Goal: Task Accomplishment & Management: Complete application form

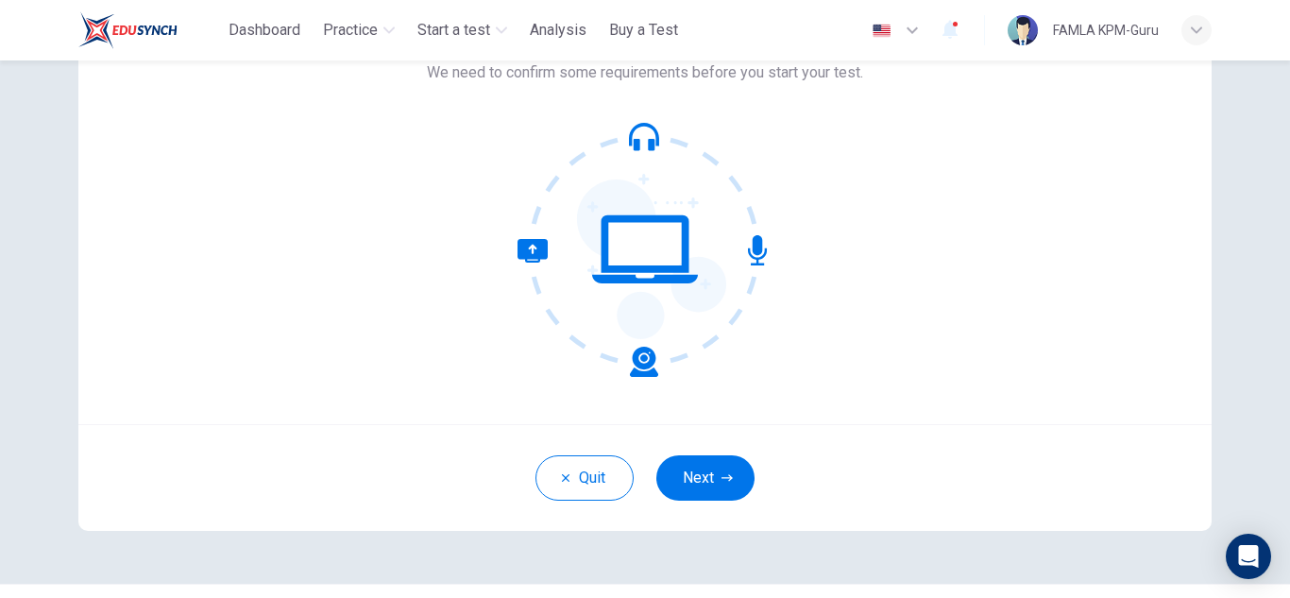
scroll to position [189, 0]
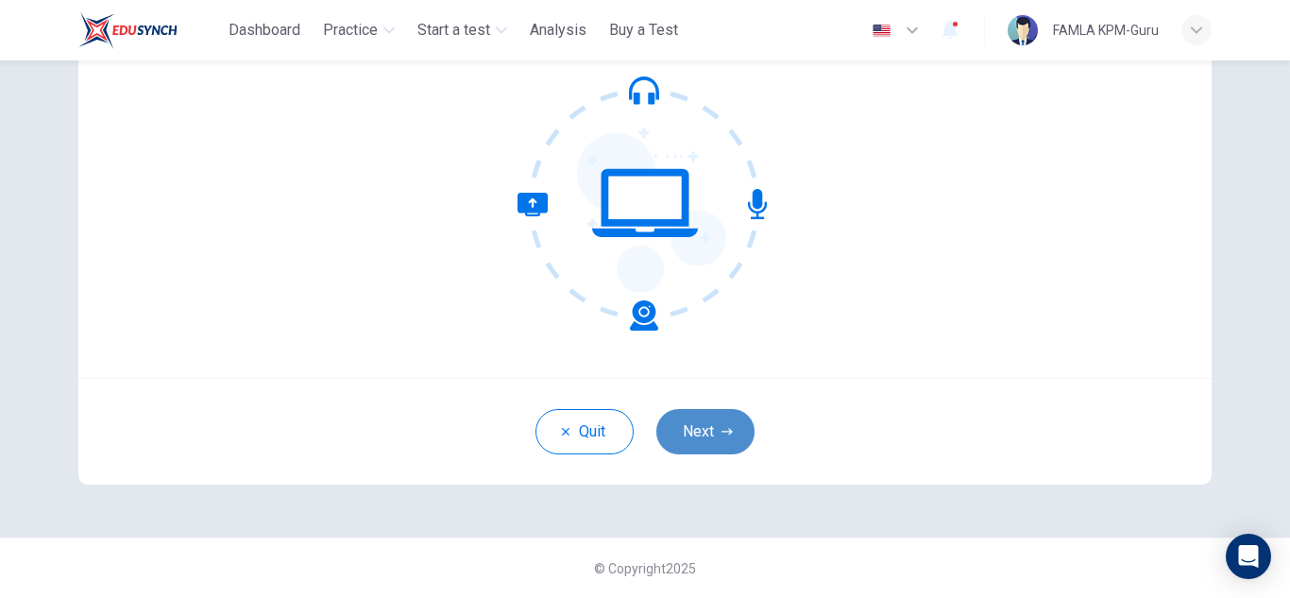
click at [707, 424] on button "Next" at bounding box center [705, 431] width 98 height 45
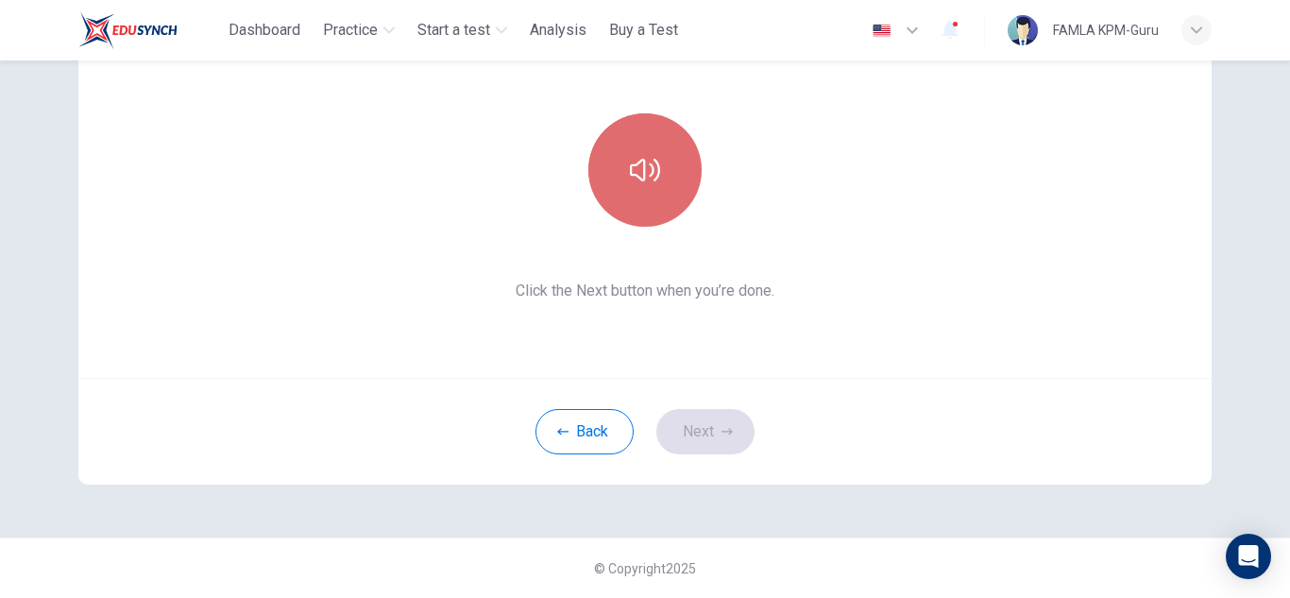
click at [643, 147] on button "button" at bounding box center [644, 169] width 113 height 113
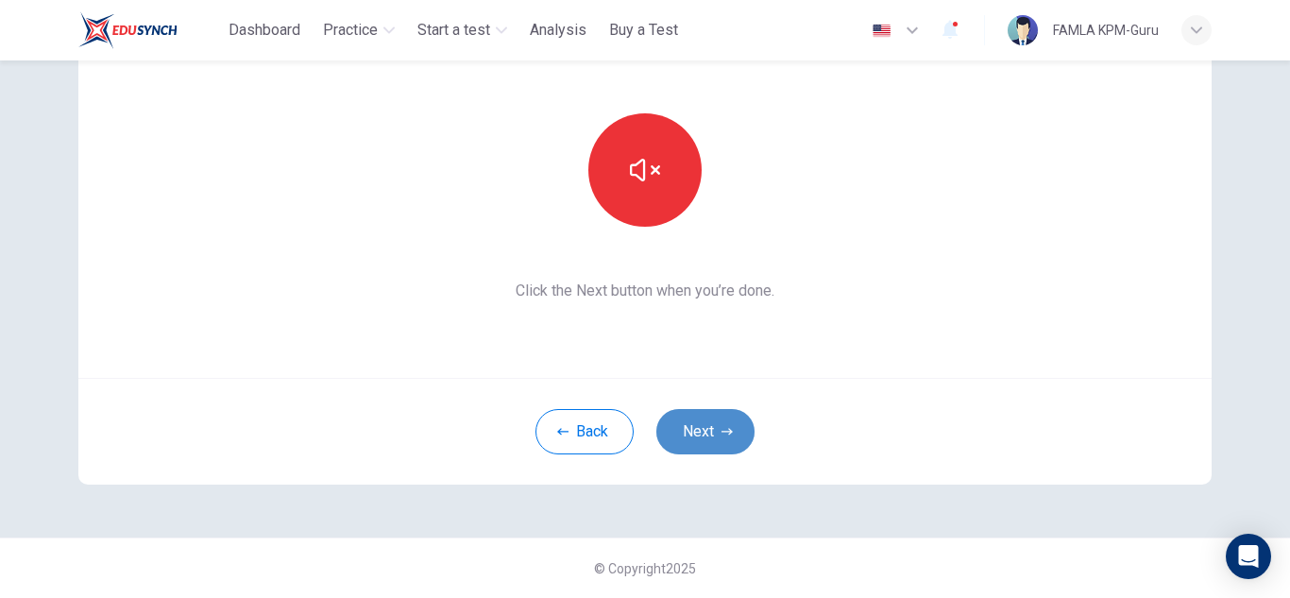
click at [688, 440] on button "Next" at bounding box center [705, 431] width 98 height 45
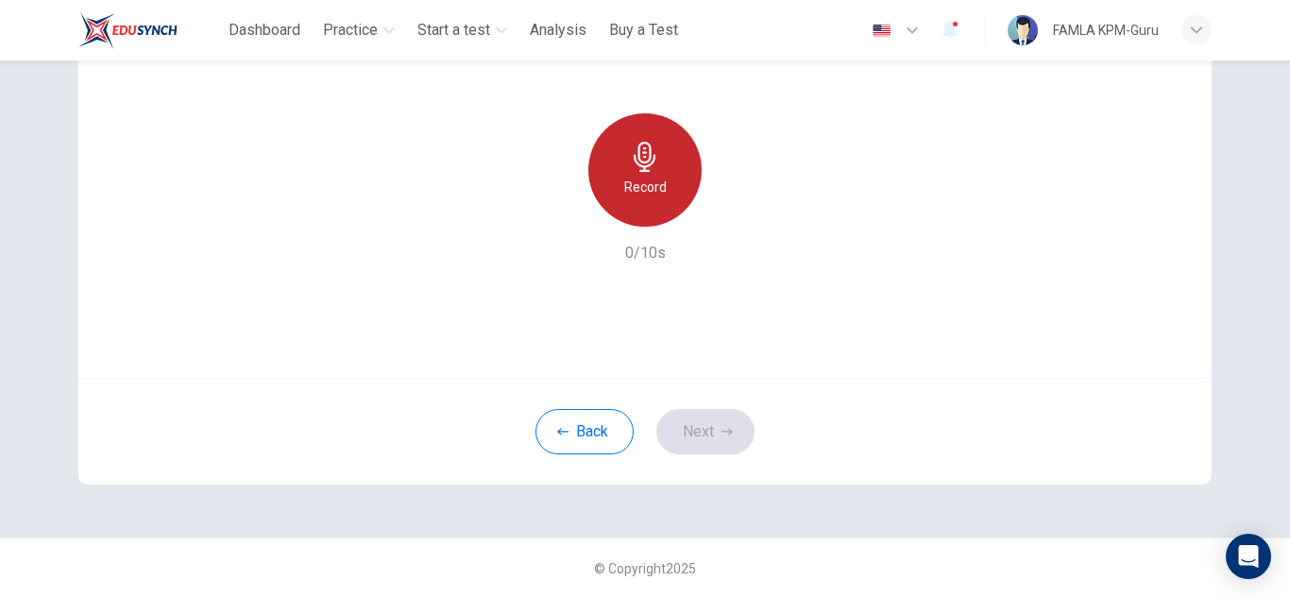
click at [639, 180] on h6 "Record" at bounding box center [645, 187] width 43 height 23
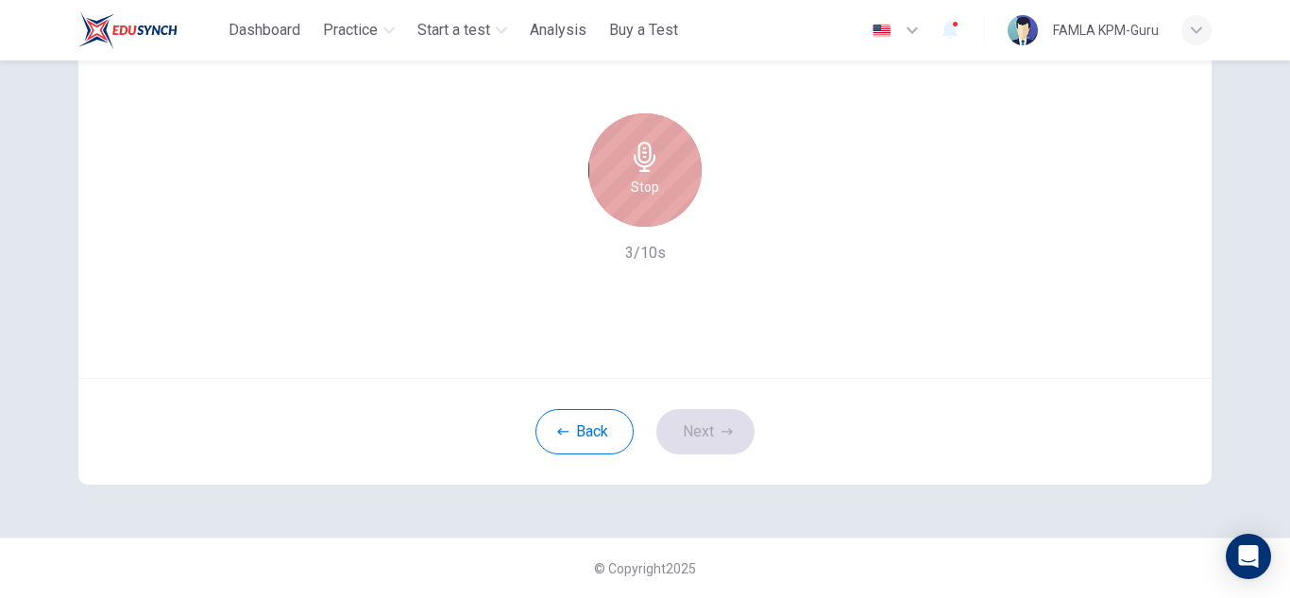
click at [639, 180] on h6 "Stop" at bounding box center [645, 187] width 28 height 23
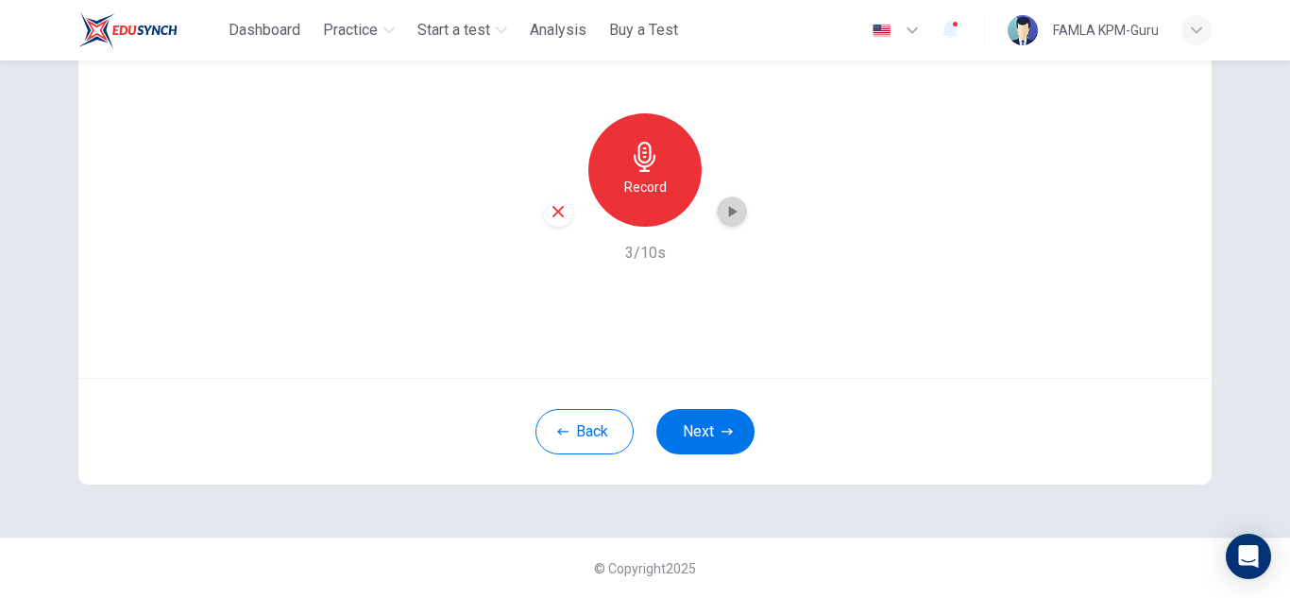
click at [723, 213] on icon "button" at bounding box center [732, 211] width 19 height 19
click at [673, 451] on button "Next" at bounding box center [705, 431] width 98 height 45
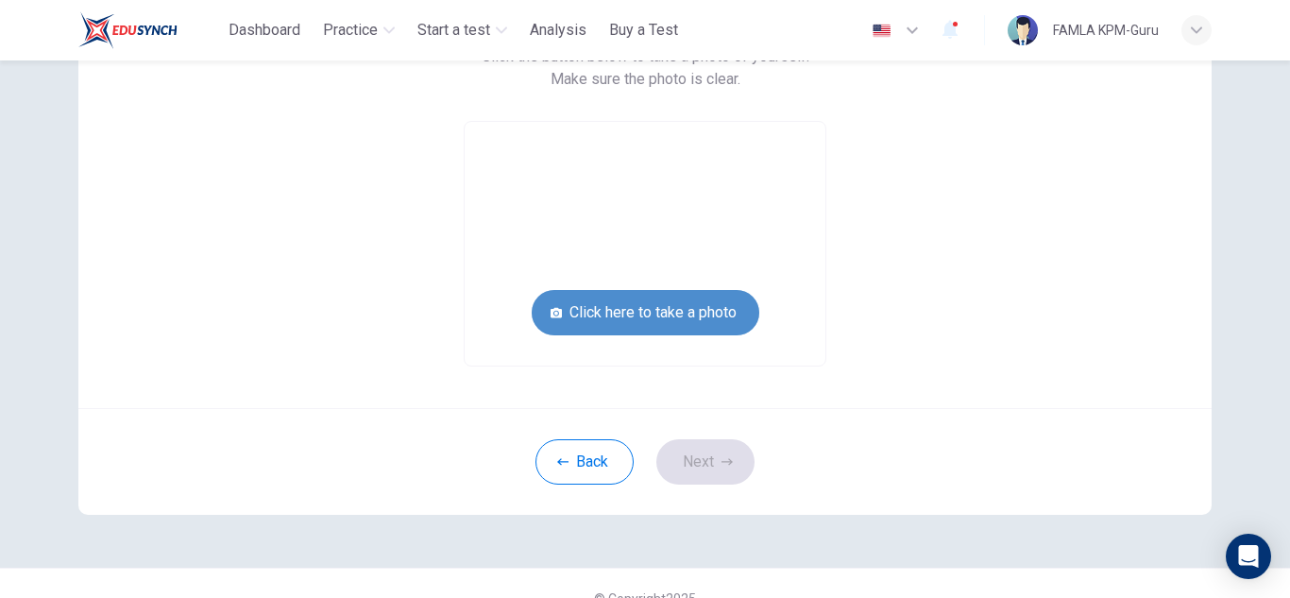
click at [604, 320] on button "Click here to take a photo" at bounding box center [646, 312] width 228 height 45
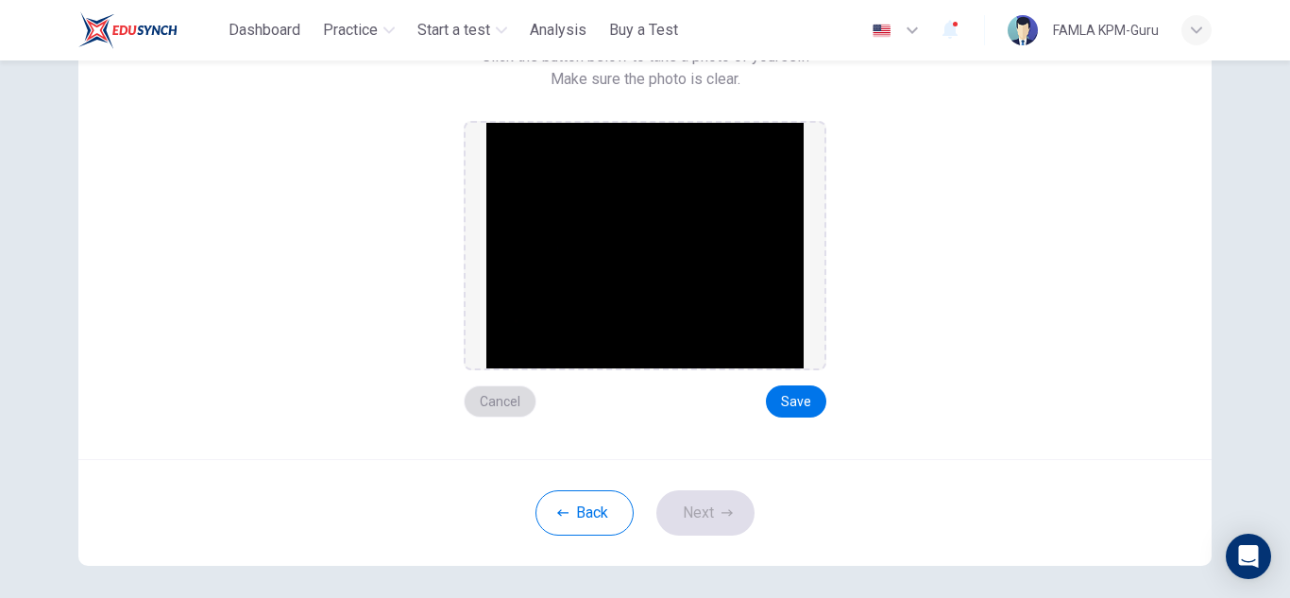
click at [493, 404] on button "Cancel" at bounding box center [500, 401] width 73 height 32
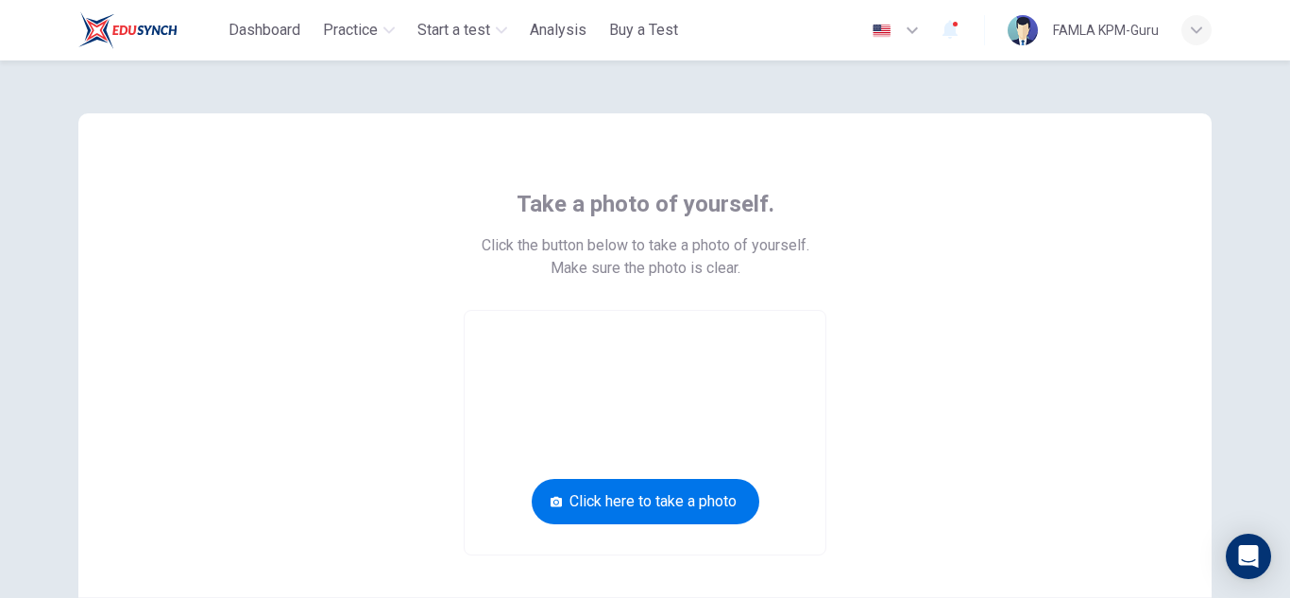
scroll to position [219, 0]
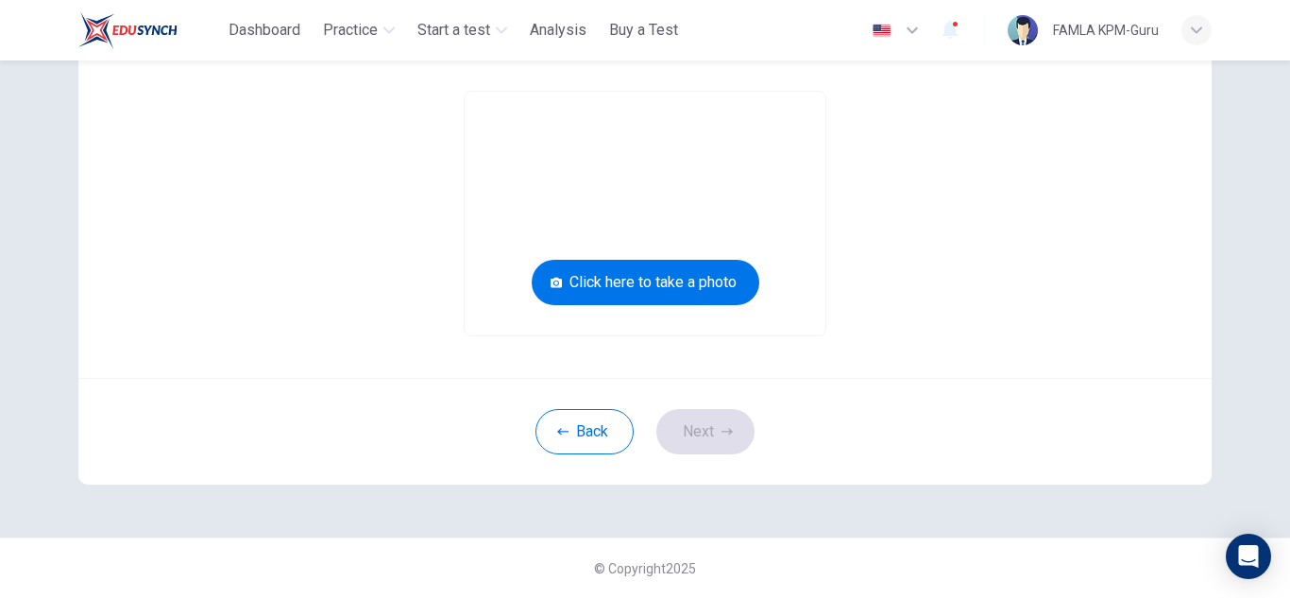
click at [108, 126] on div "Take a photo of yourself. Click the button below to take a photo of yourself. M…" at bounding box center [644, 136] width 1133 height 484
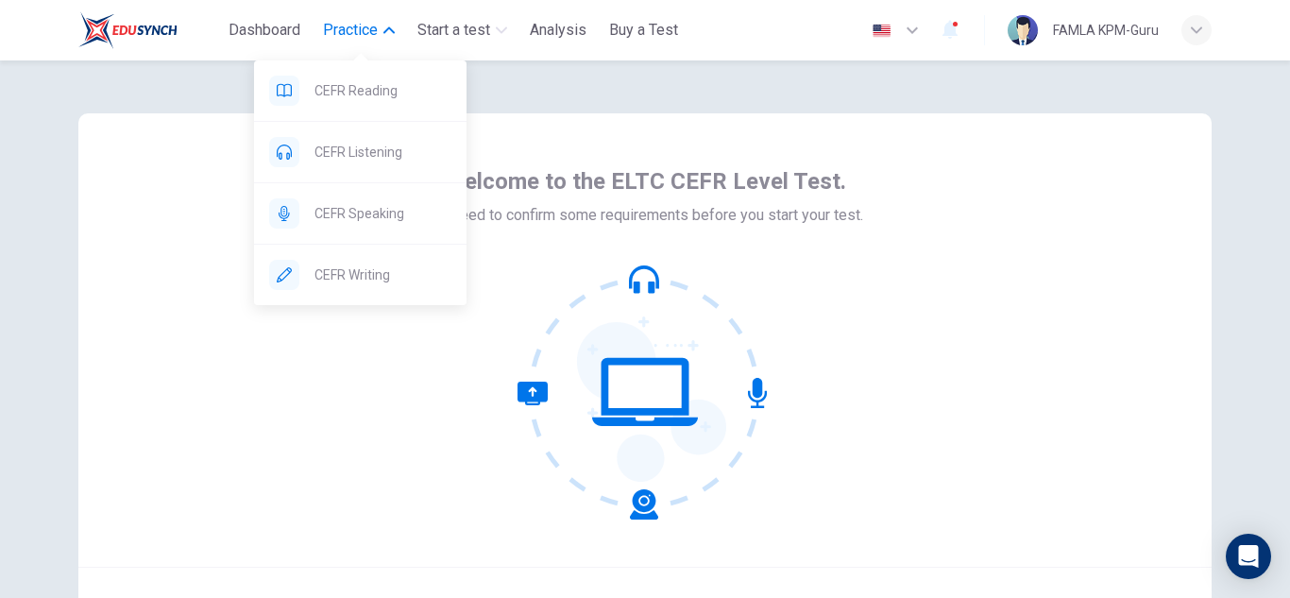
click at [375, 38] on span "Practice" at bounding box center [350, 30] width 55 height 23
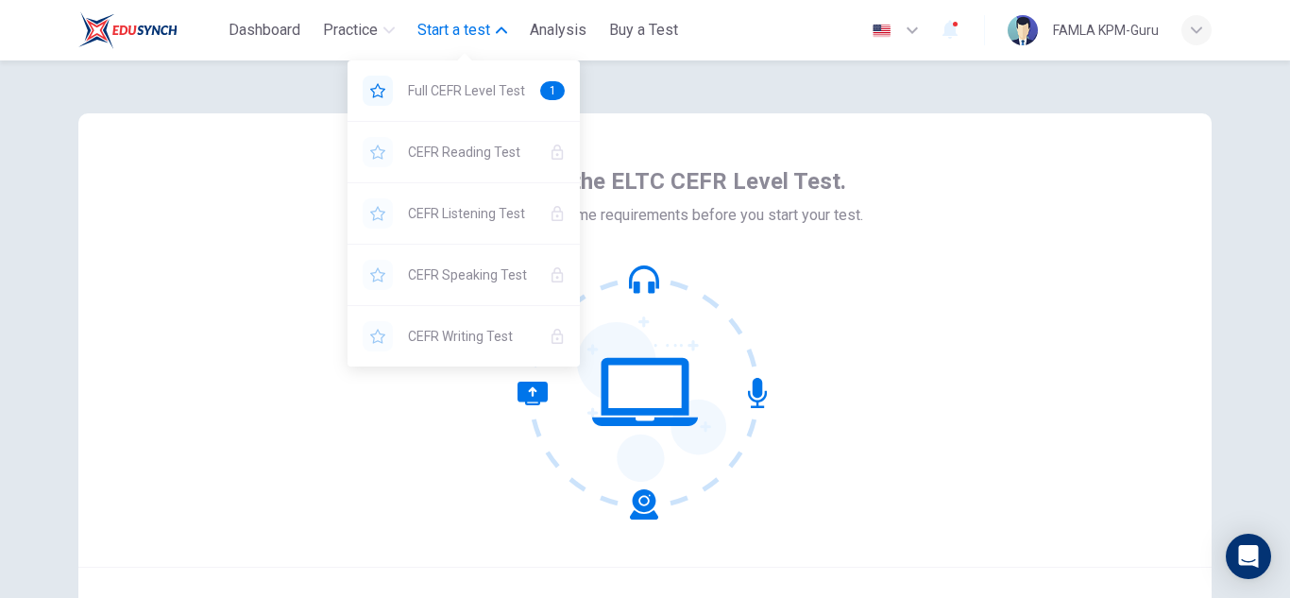
click at [441, 35] on span "Start a test" at bounding box center [453, 30] width 73 height 23
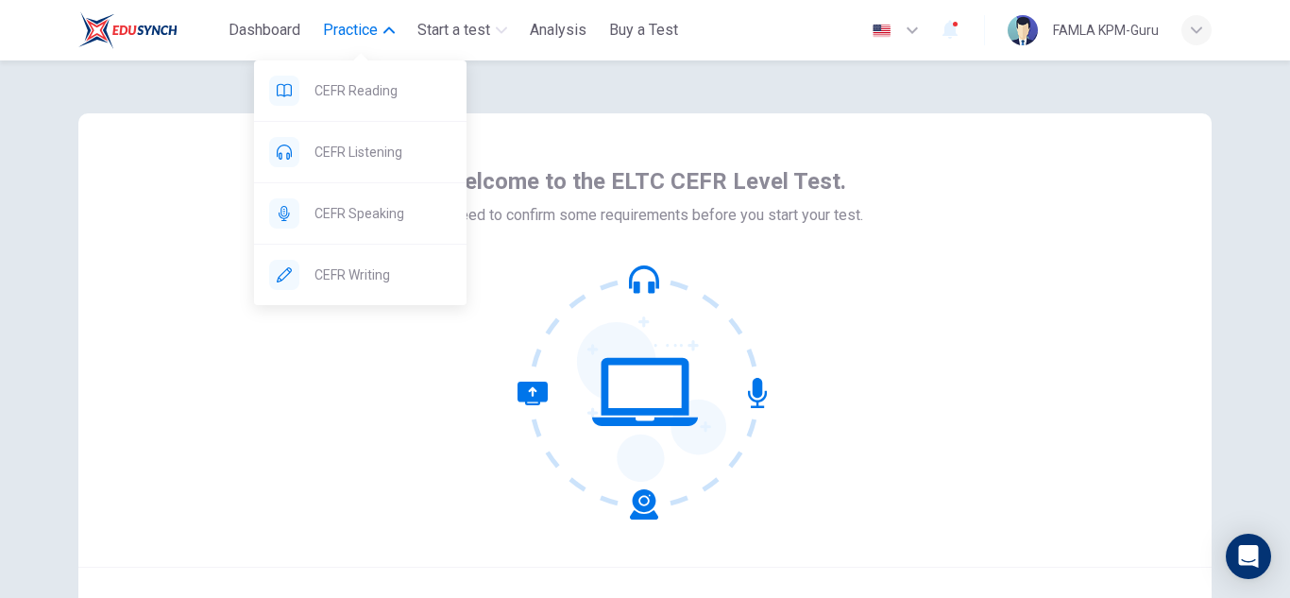
click at [348, 23] on span "Practice" at bounding box center [350, 30] width 55 height 23
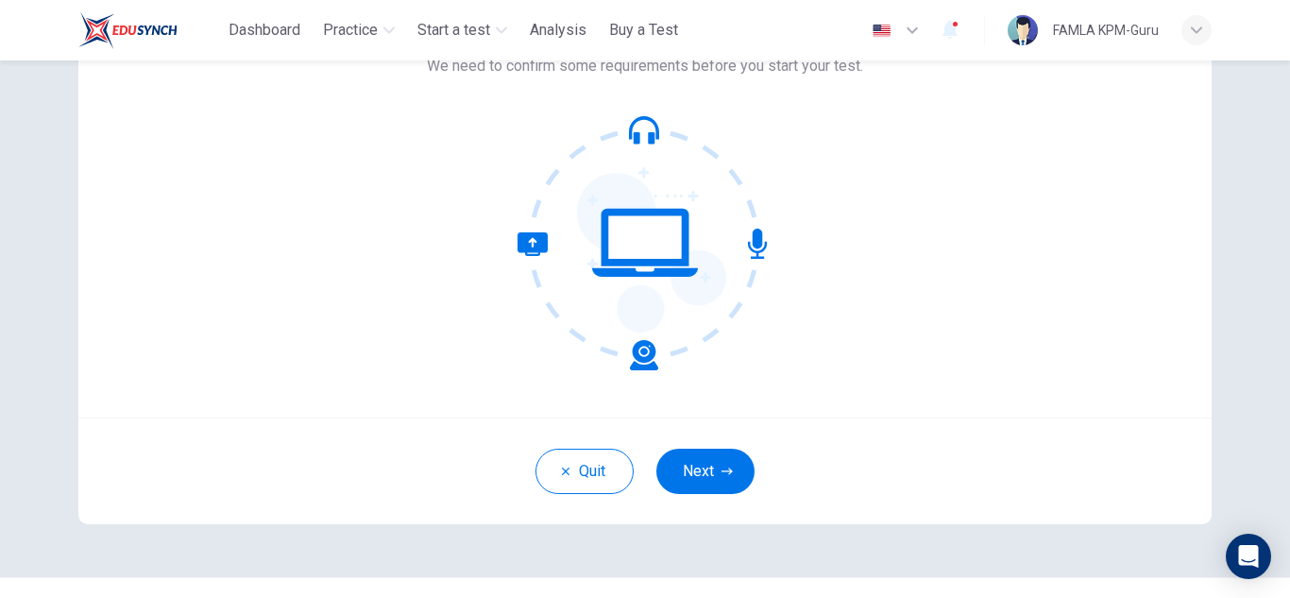
scroll to position [189, 0]
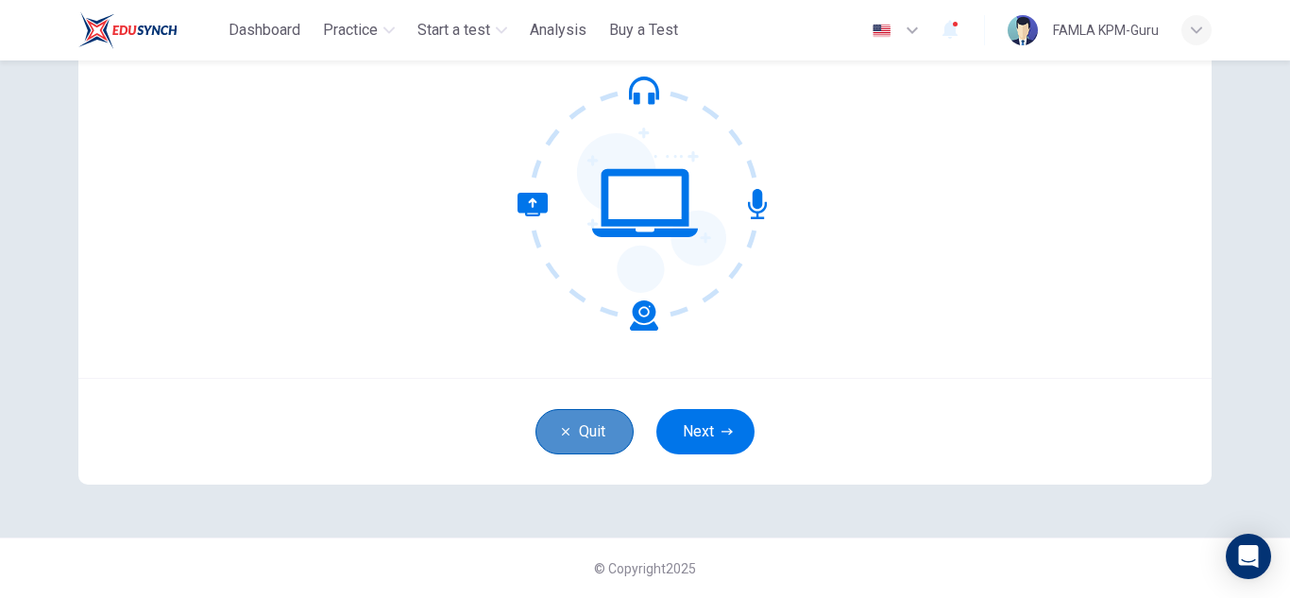
click at [600, 446] on button "Quit" at bounding box center [585, 431] width 98 height 45
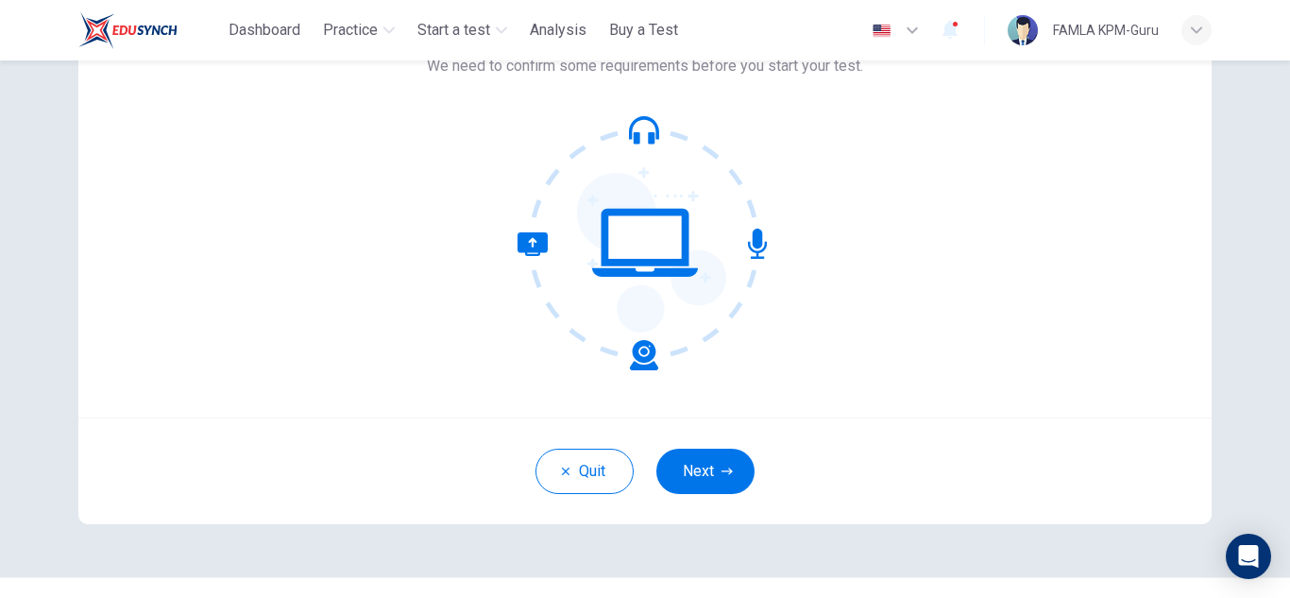
scroll to position [189, 0]
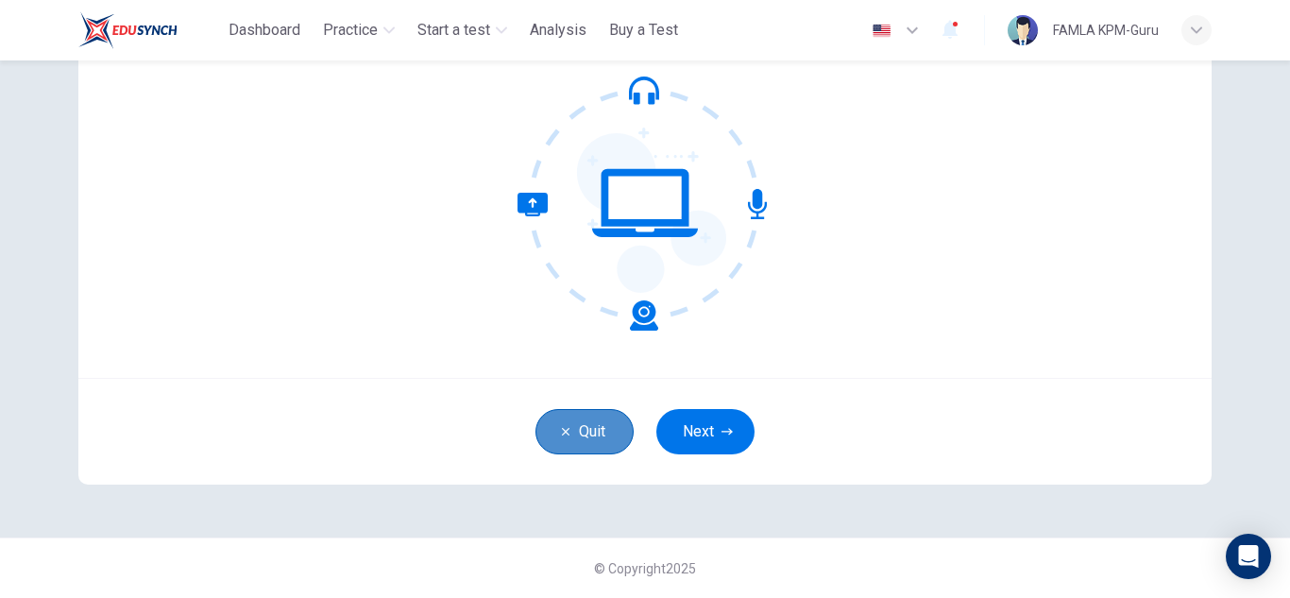
click at [580, 423] on button "Quit" at bounding box center [585, 431] width 98 height 45
